Goal: Information Seeking & Learning: Learn about a topic

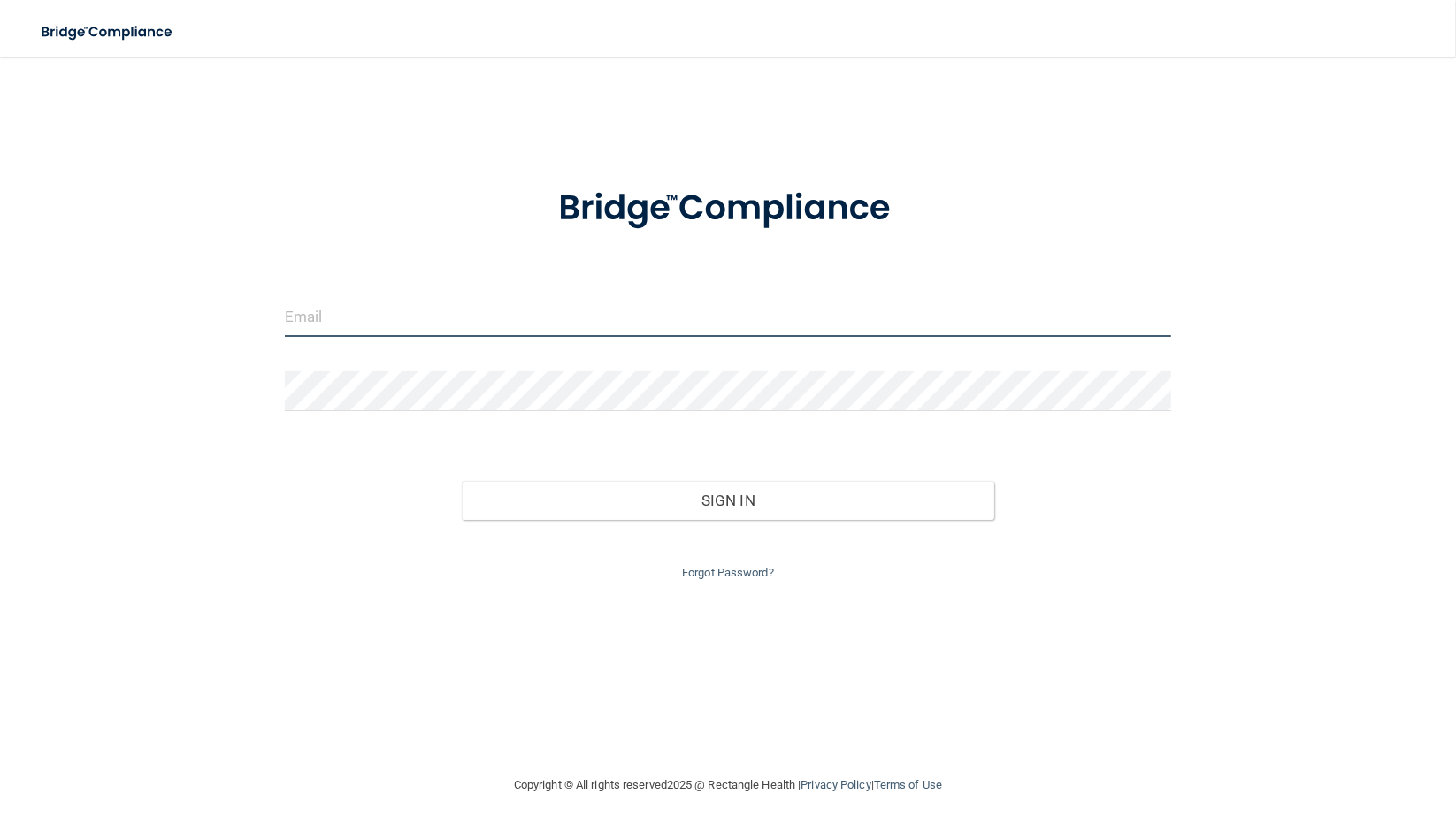
click at [391, 306] on input "email" at bounding box center [728, 317] width 887 height 40
click at [505, 320] on input "[EMAIL_ADDRESS][DOMAIN_NAME]" at bounding box center [728, 317] width 887 height 40
type input "[EMAIL_ADDRESS][DOMAIN_NAME]"
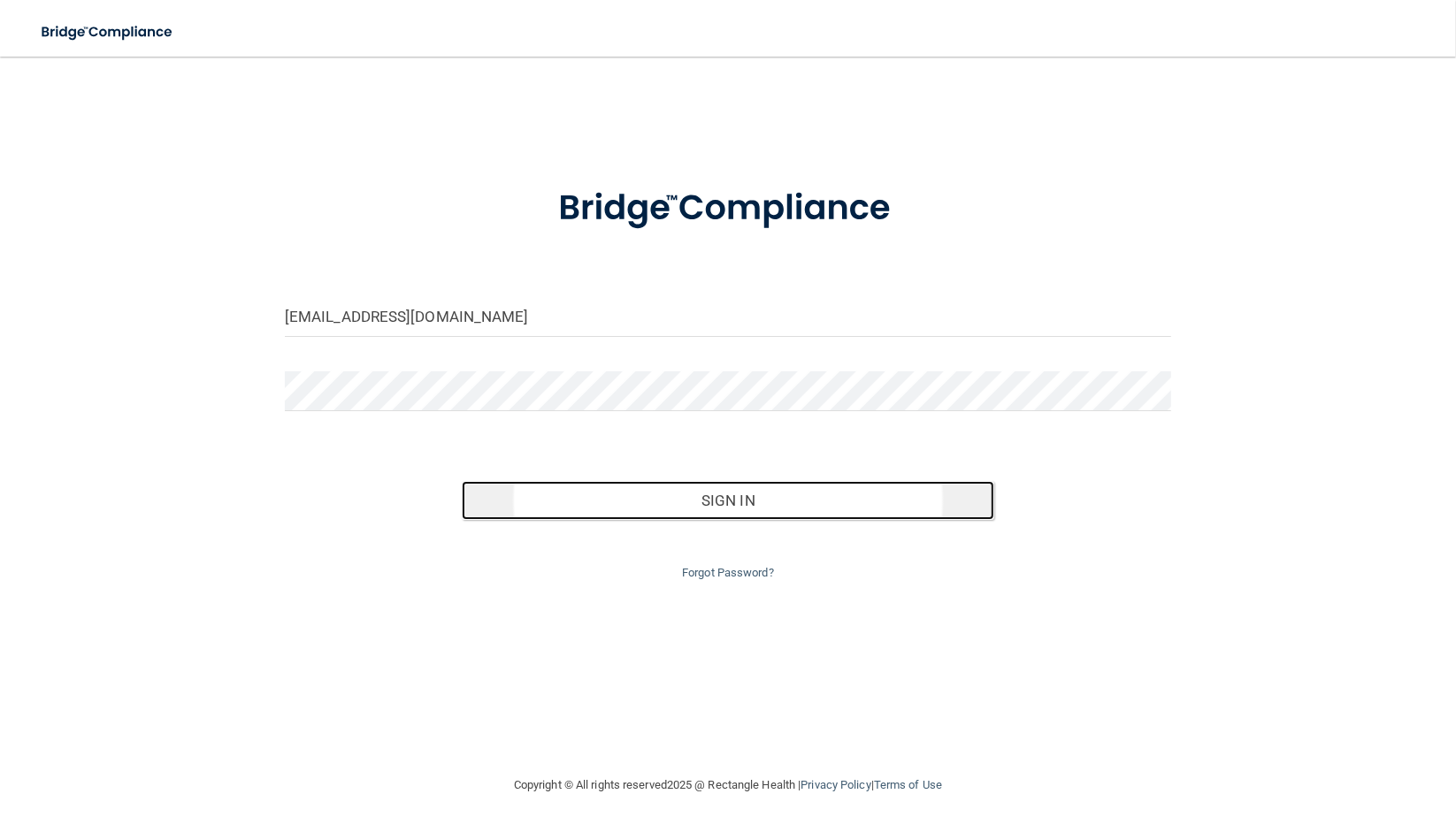
click at [747, 499] on button "Sign In" at bounding box center [727, 500] width 531 height 39
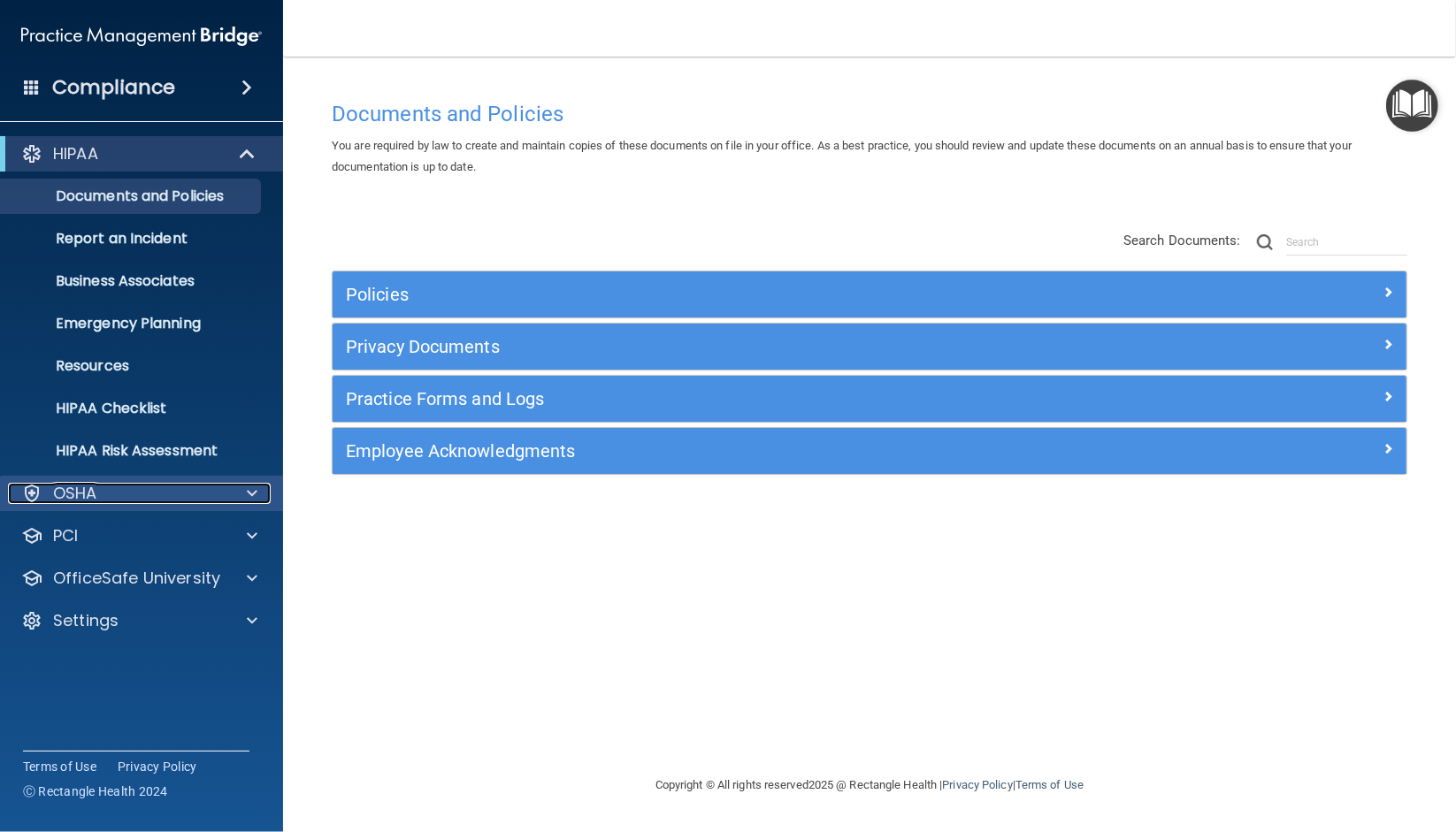
click at [103, 501] on div "OSHA" at bounding box center [117, 492] width 219 height 21
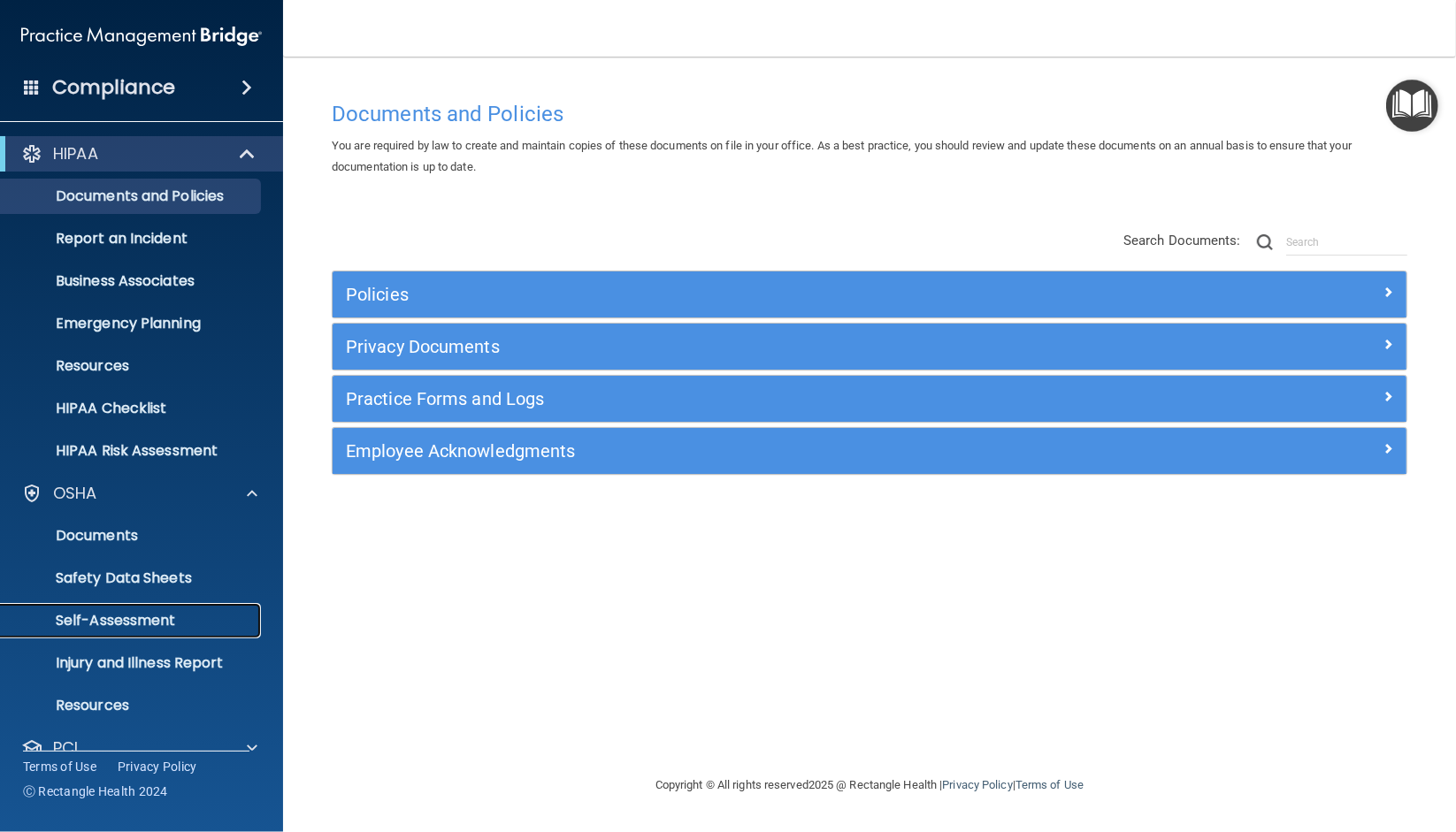
click at [122, 614] on p "Self-Assessment" at bounding box center [132, 621] width 241 height 18
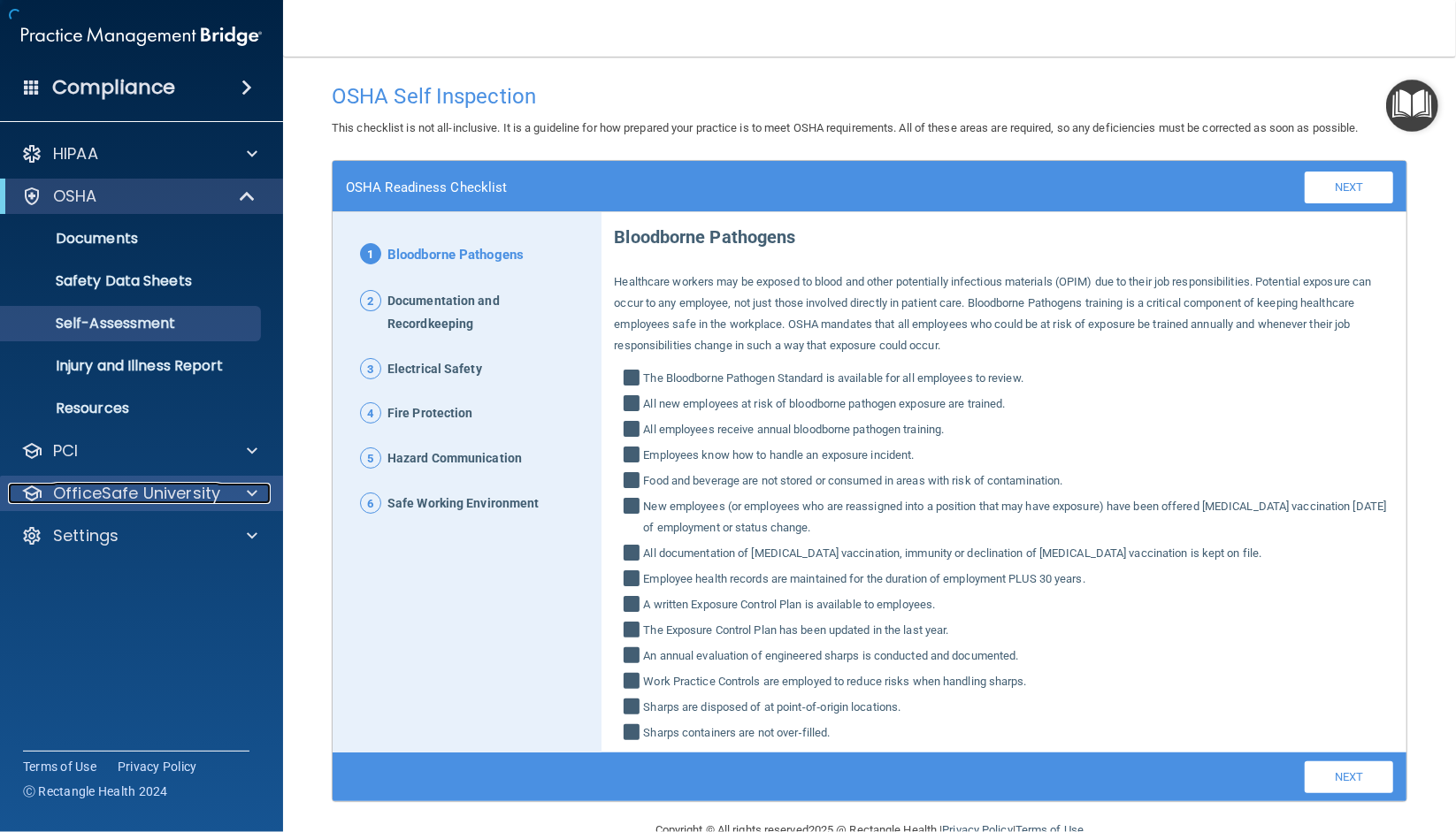
click at [255, 490] on span at bounding box center [252, 492] width 11 height 21
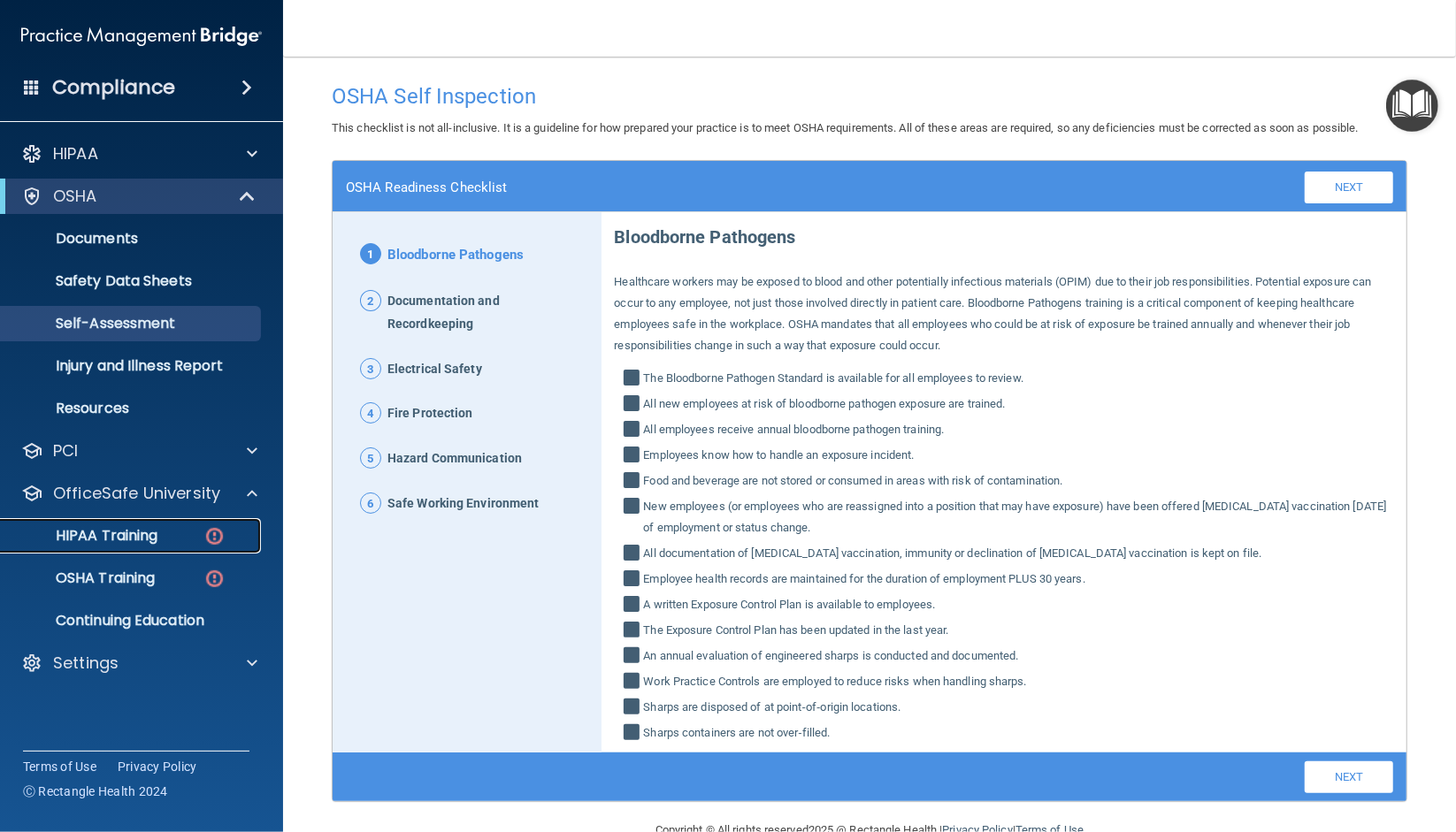
click at [134, 533] on p "HIPAA Training" at bounding box center [84, 536] width 146 height 18
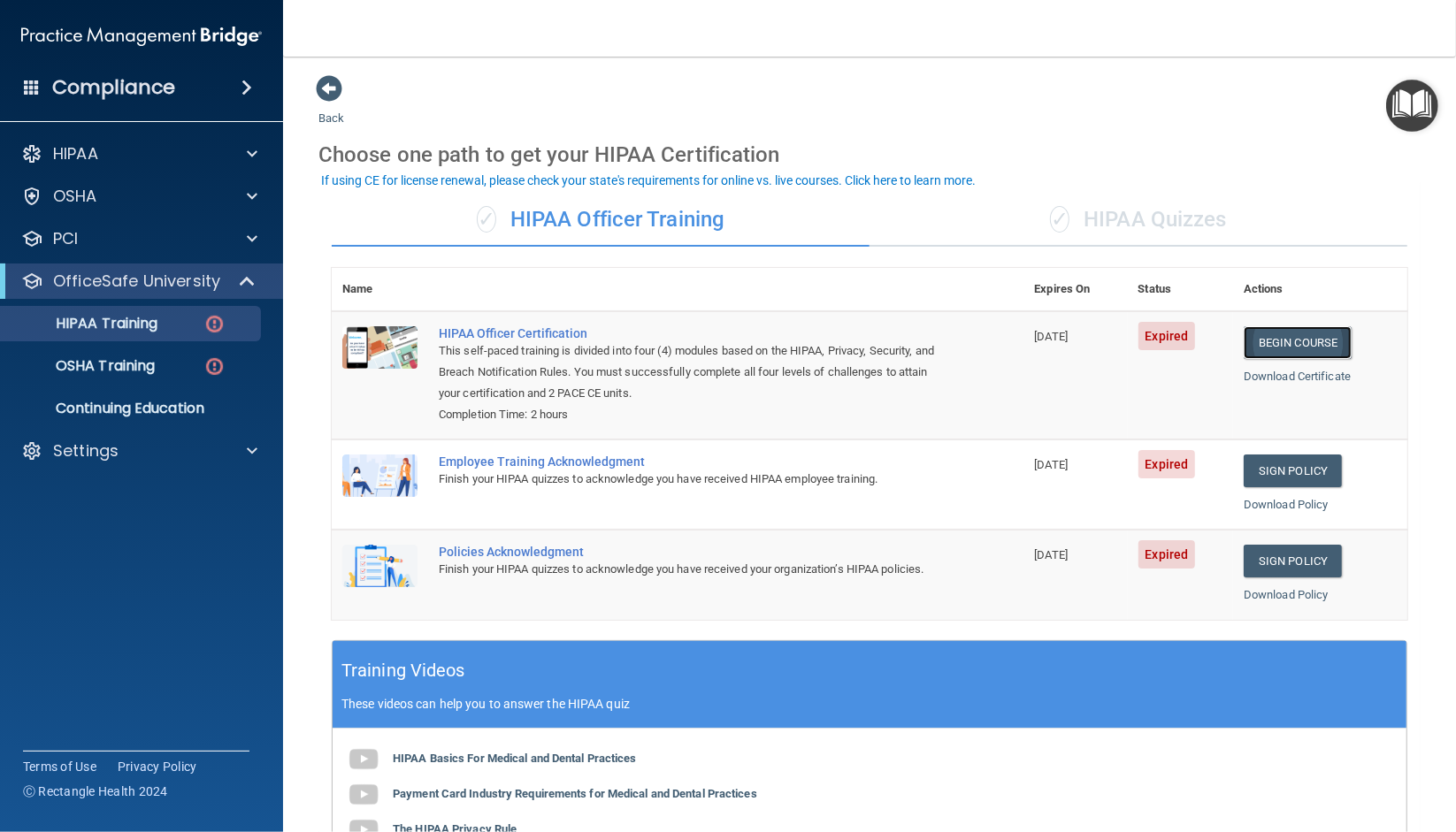
click at [1266, 336] on link "Begin Course" at bounding box center [1297, 343] width 108 height 33
